Goal: Use online tool/utility: Utilize a website feature to perform a specific function

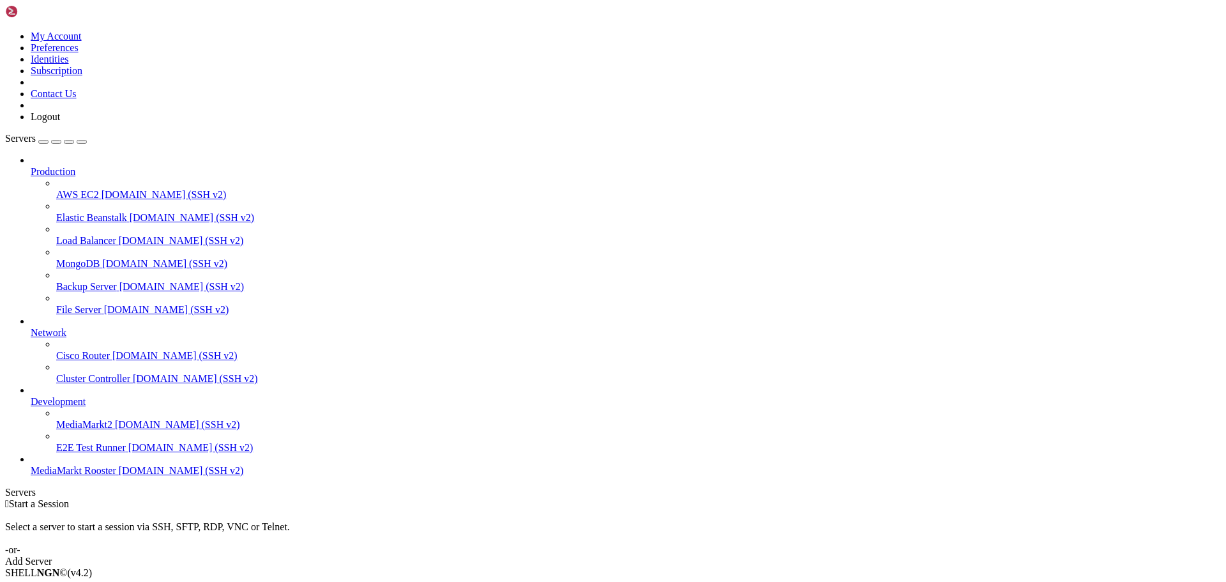
click at [103, 476] on span "MediaMarkt Rooster" at bounding box center [74, 470] width 86 height 11
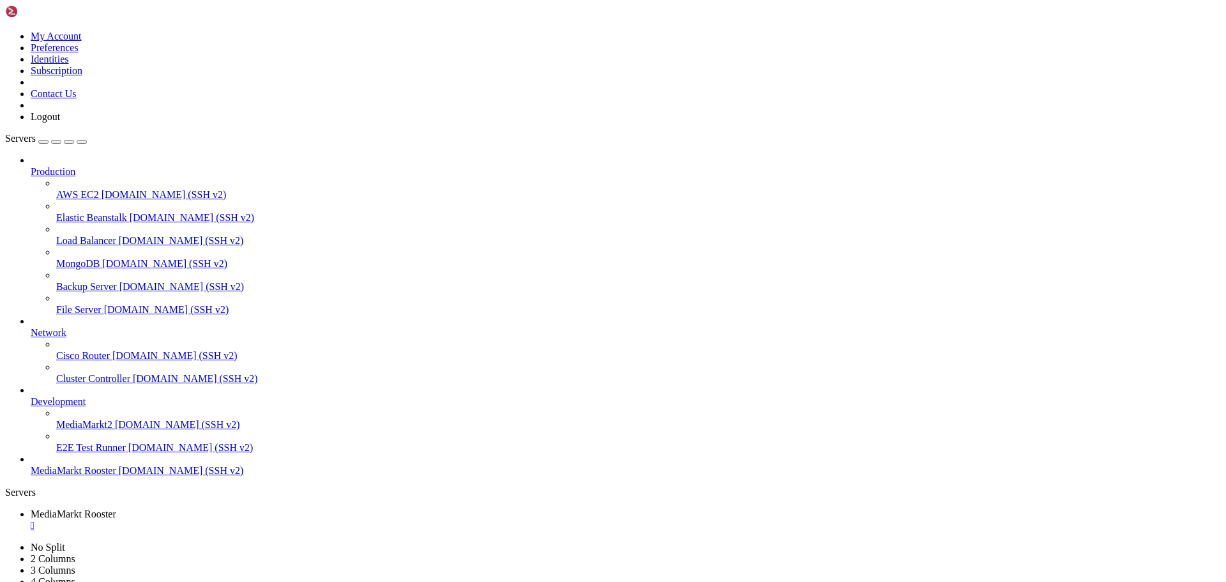
click at [119, 476] on span "[DOMAIN_NAME] (SSH v2)" at bounding box center [181, 470] width 125 height 11
